Goal: Task Accomplishment & Management: Manage account settings

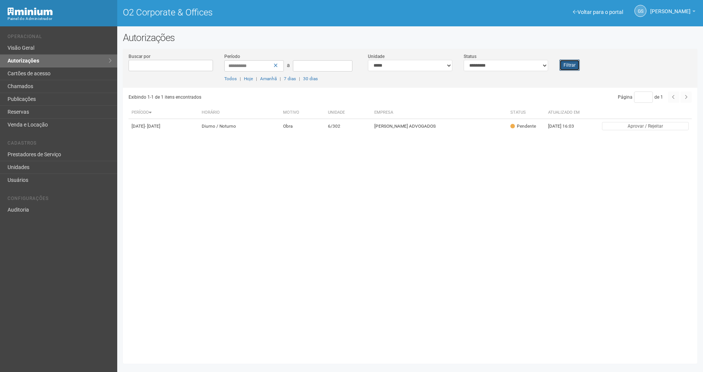
click at [567, 66] on button "Filtrar" at bounding box center [569, 65] width 20 height 11
drag, startPoint x: 0, startPoint y: 0, endPoint x: 567, endPoint y: 66, distance: 570.5
click at [567, 66] on button "Filtrar" at bounding box center [569, 65] width 20 height 11
click at [568, 66] on button "Filtrar" at bounding box center [569, 65] width 20 height 11
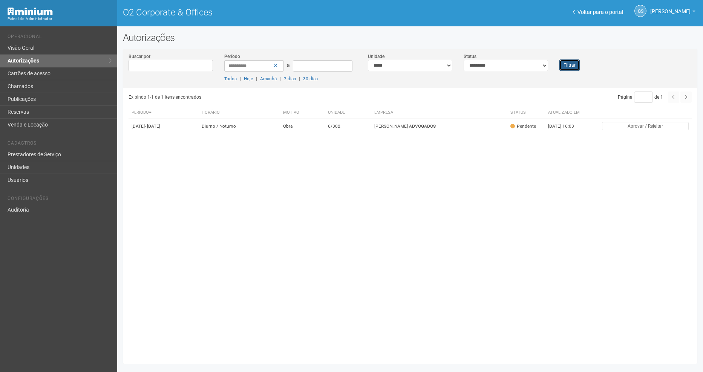
click at [568, 66] on button "Filtrar" at bounding box center [569, 65] width 20 height 11
click at [572, 69] on button "Filtrar" at bounding box center [569, 65] width 20 height 11
click at [569, 72] on div "**********" at bounding box center [410, 70] width 574 height 35
click at [568, 67] on button "Filtrar" at bounding box center [569, 65] width 20 height 11
click at [555, 69] on div "Filtrar" at bounding box center [578, 62] width 48 height 18
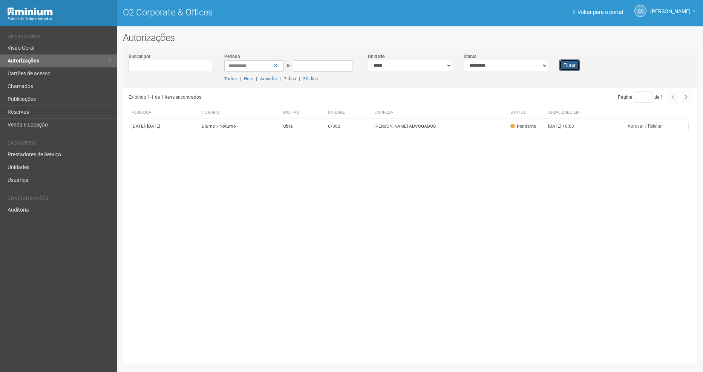
click at [562, 66] on button "Filtrar" at bounding box center [569, 65] width 20 height 11
click at [572, 66] on button "Filtrar" at bounding box center [569, 65] width 20 height 11
click at [564, 69] on button "Filtrar" at bounding box center [569, 65] width 20 height 11
click at [23, 89] on link "Chamados" at bounding box center [58, 86] width 117 height 13
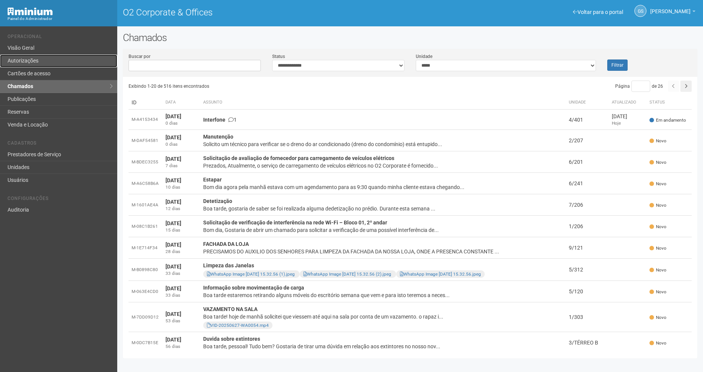
click at [72, 59] on link "Autorizações" at bounding box center [58, 61] width 117 height 13
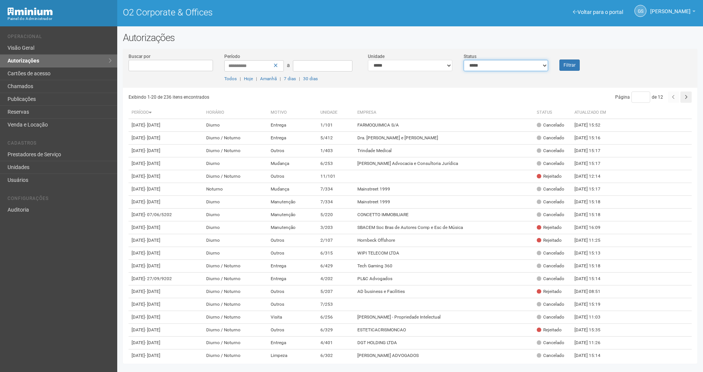
drag, startPoint x: 519, startPoint y: 67, endPoint x: 511, endPoint y: 70, distance: 7.8
click at [519, 67] on select "**********" at bounding box center [506, 65] width 84 height 11
select select "*"
click at [464, 60] on select "**********" at bounding box center [506, 65] width 84 height 11
click at [565, 57] on div "Filtrar" at bounding box center [578, 62] width 48 height 18
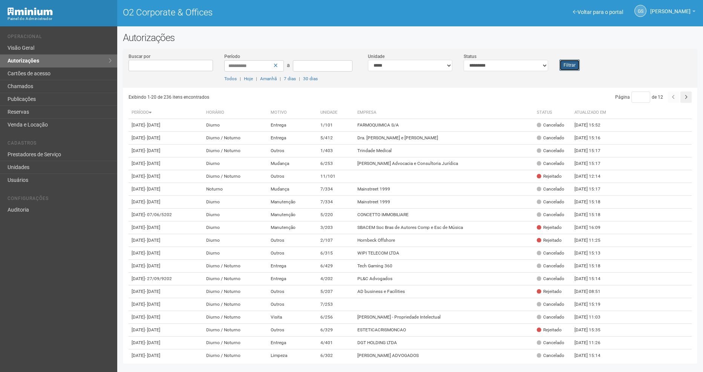
click at [568, 62] on button "Filtrar" at bounding box center [569, 65] width 20 height 11
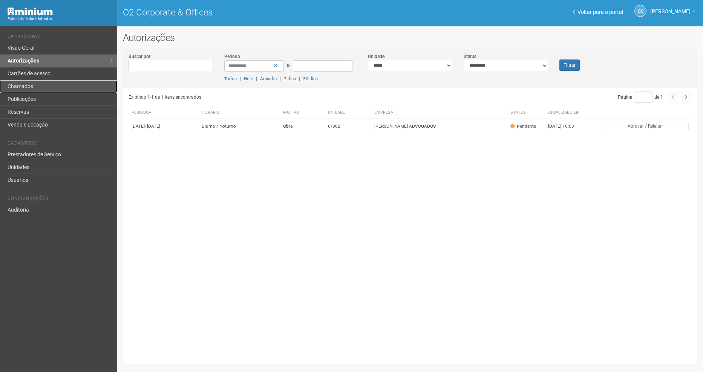
click at [40, 85] on link "Chamados" at bounding box center [58, 86] width 117 height 13
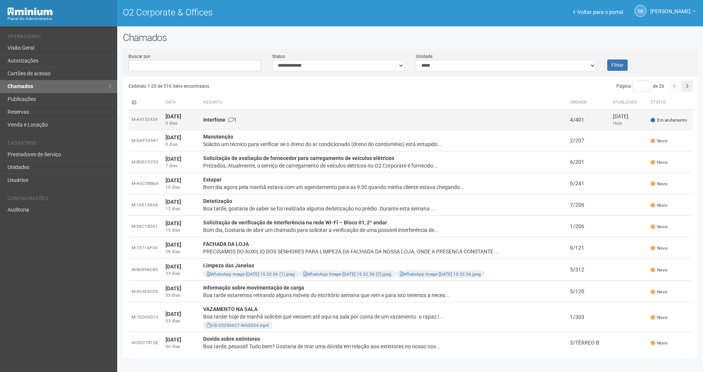
click at [214, 127] on td "Interfone 1" at bounding box center [383, 120] width 367 height 20
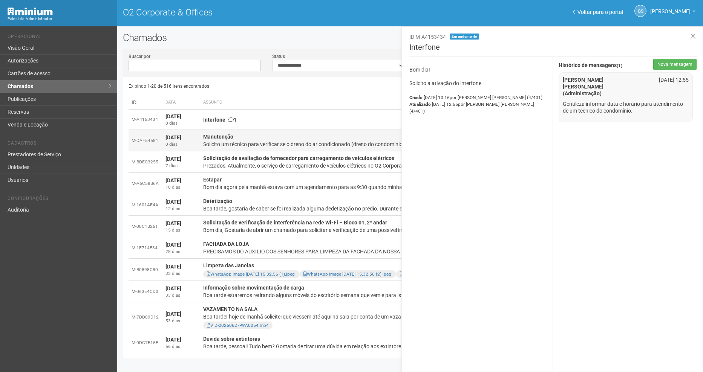
click at [263, 139] on td "Manutenção Solicito um técnico para verificar se o dreno do ar condicionado (dr…" at bounding box center [383, 140] width 367 height 21
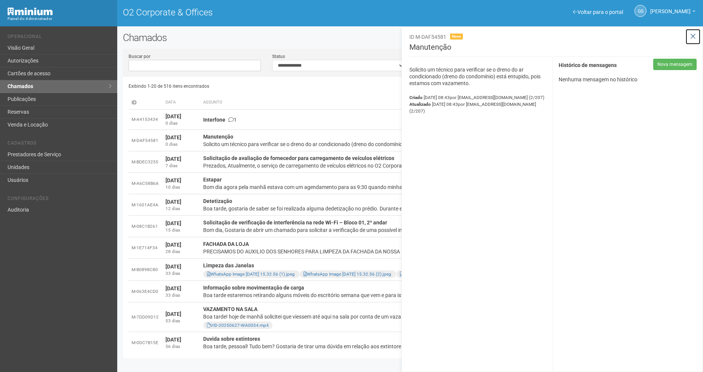
click at [696, 35] on button at bounding box center [692, 37] width 15 height 16
